Goal: Find specific page/section: Find specific page/section

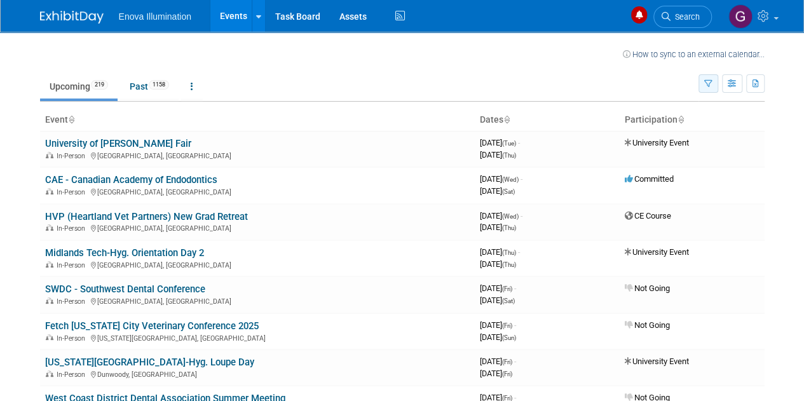
click at [713, 82] on button "button" at bounding box center [708, 83] width 20 height 18
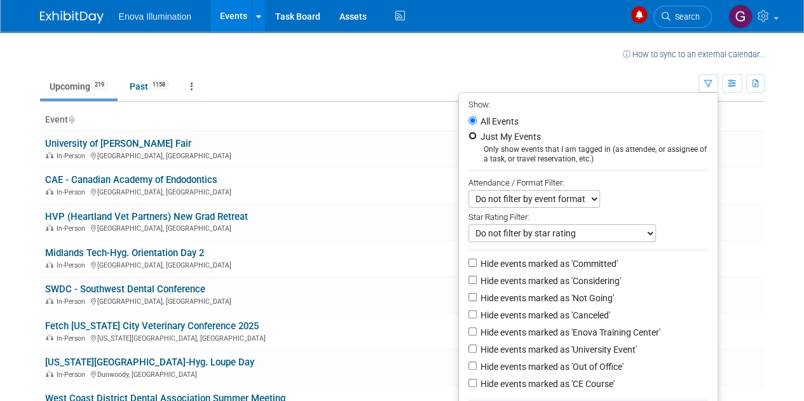
click at [468, 137] on input "Just My Events" at bounding box center [472, 136] width 8 height 8
radio input "true"
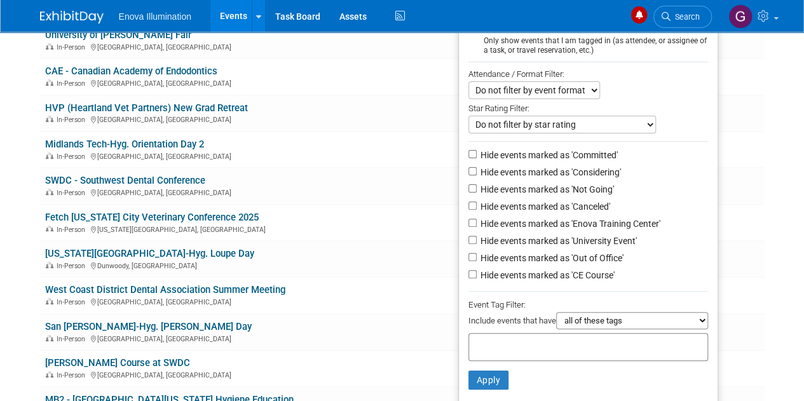
scroll to position [109, 0]
click at [484, 379] on button "Apply" at bounding box center [488, 379] width 41 height 19
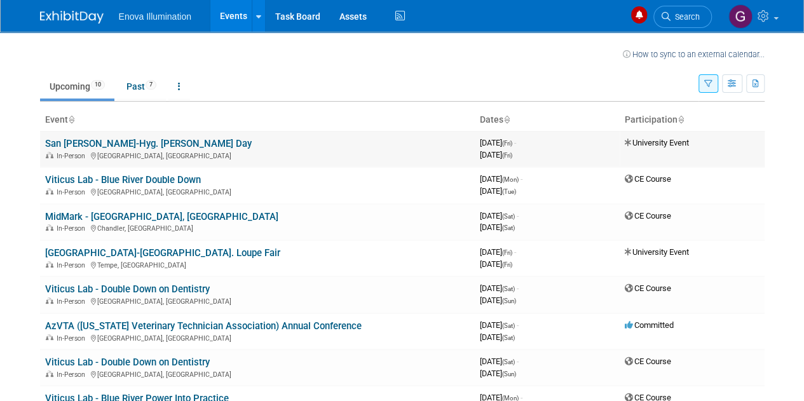
click at [136, 140] on link "San [PERSON_NAME]-Hyg. [PERSON_NAME] Day" at bounding box center [148, 143] width 206 height 11
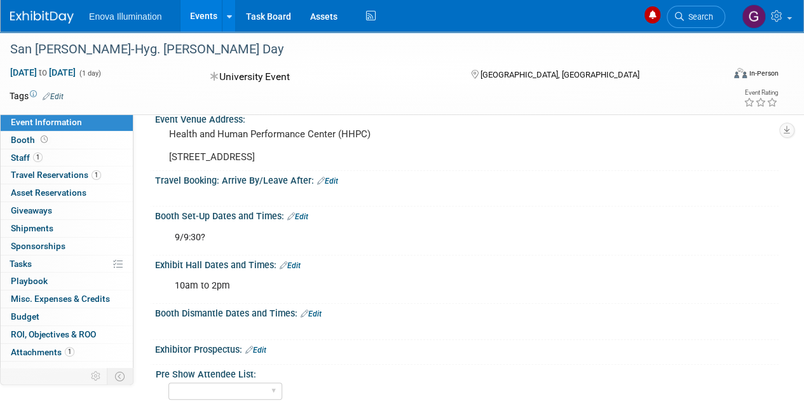
scroll to position [161, 0]
